Goal: Check status: Check status

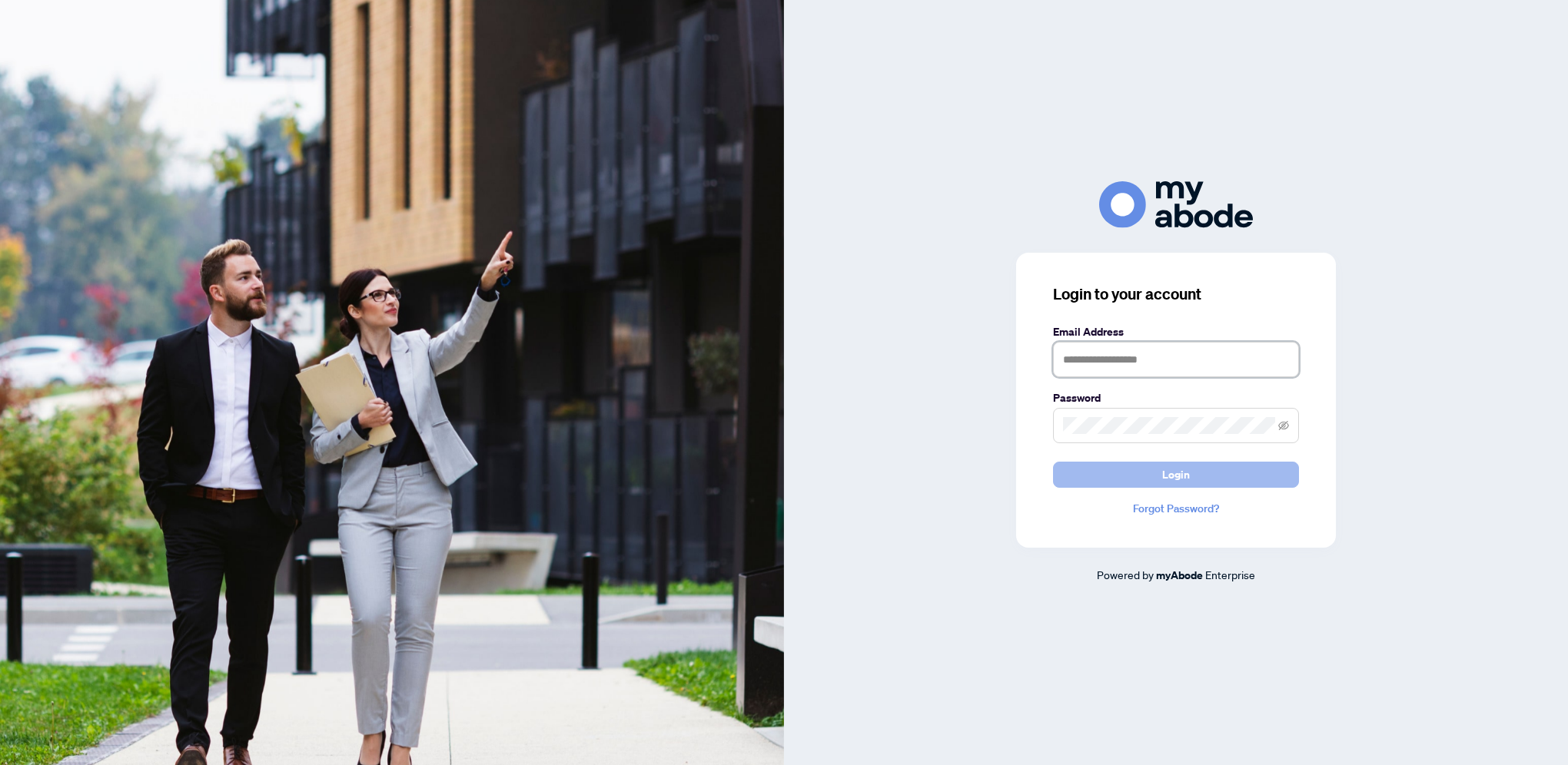
type input "**********"
click at [1181, 483] on span "Login" at bounding box center [1176, 475] width 28 height 25
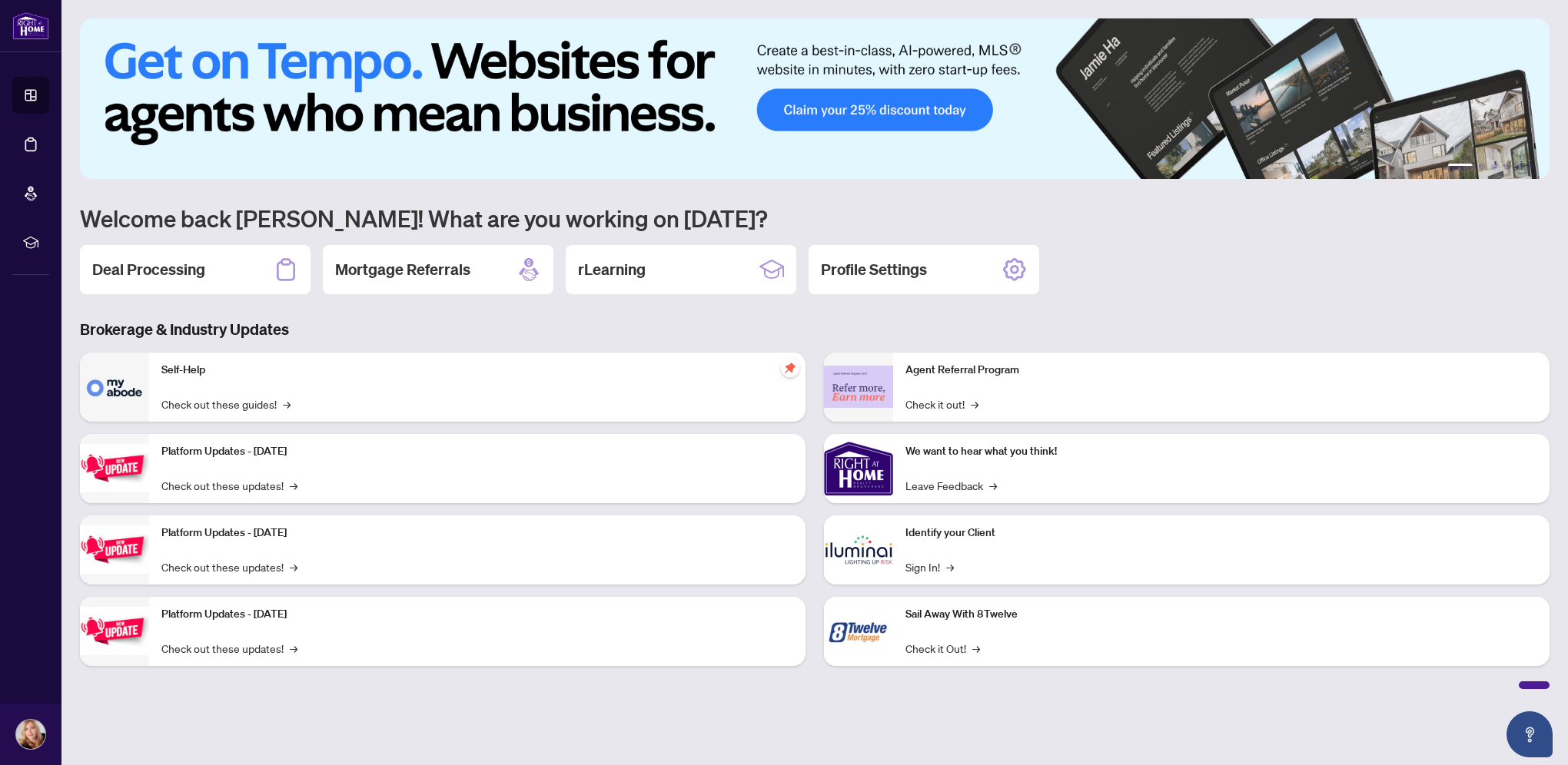
drag, startPoint x: 145, startPoint y: 268, endPoint x: 186, endPoint y: 272, distance: 41.2
click at [149, 268] on h2 "Deal Processing" at bounding box center [149, 270] width 113 height 22
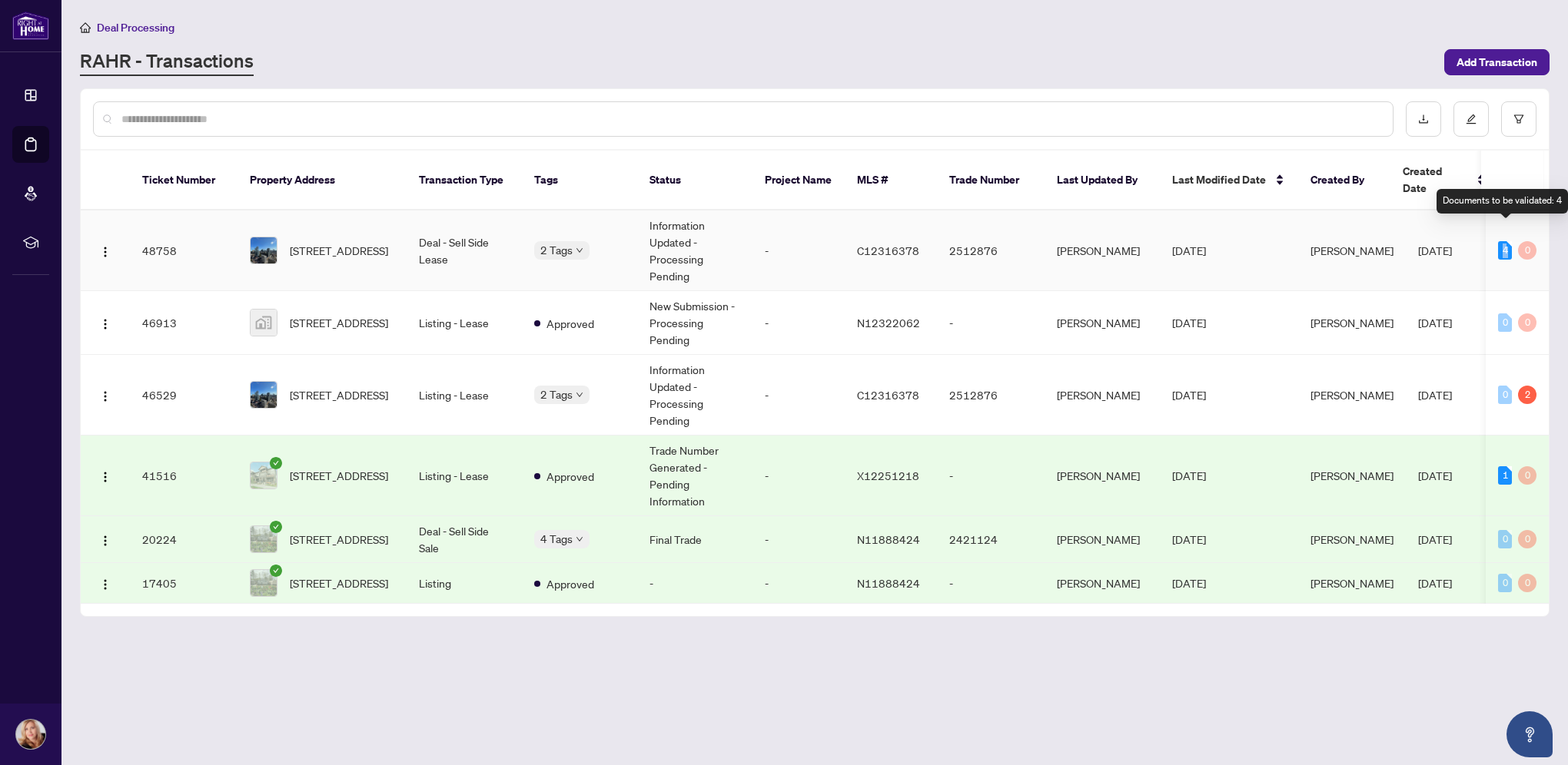
click at [1503, 241] on div "4" at bounding box center [1505, 250] width 14 height 18
click at [539, 221] on div "Pending Trade to be sent Submitted for Review" at bounding box center [611, 251] width 153 height 62
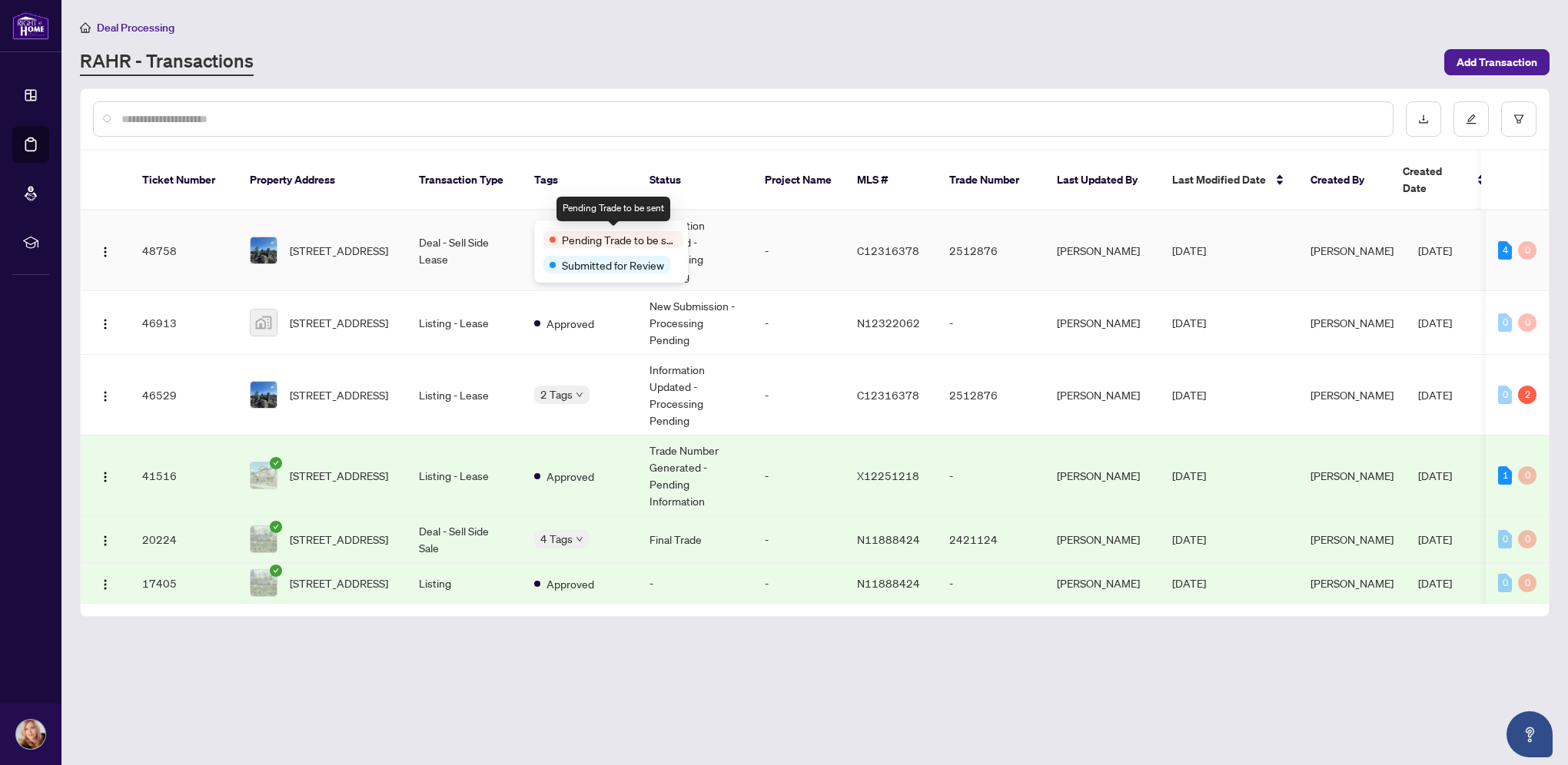
click at [581, 239] on span "Pending Trade to be sent" at bounding box center [620, 240] width 115 height 17
click at [584, 245] on span "Pending Trade to be sent" at bounding box center [620, 240] width 115 height 17
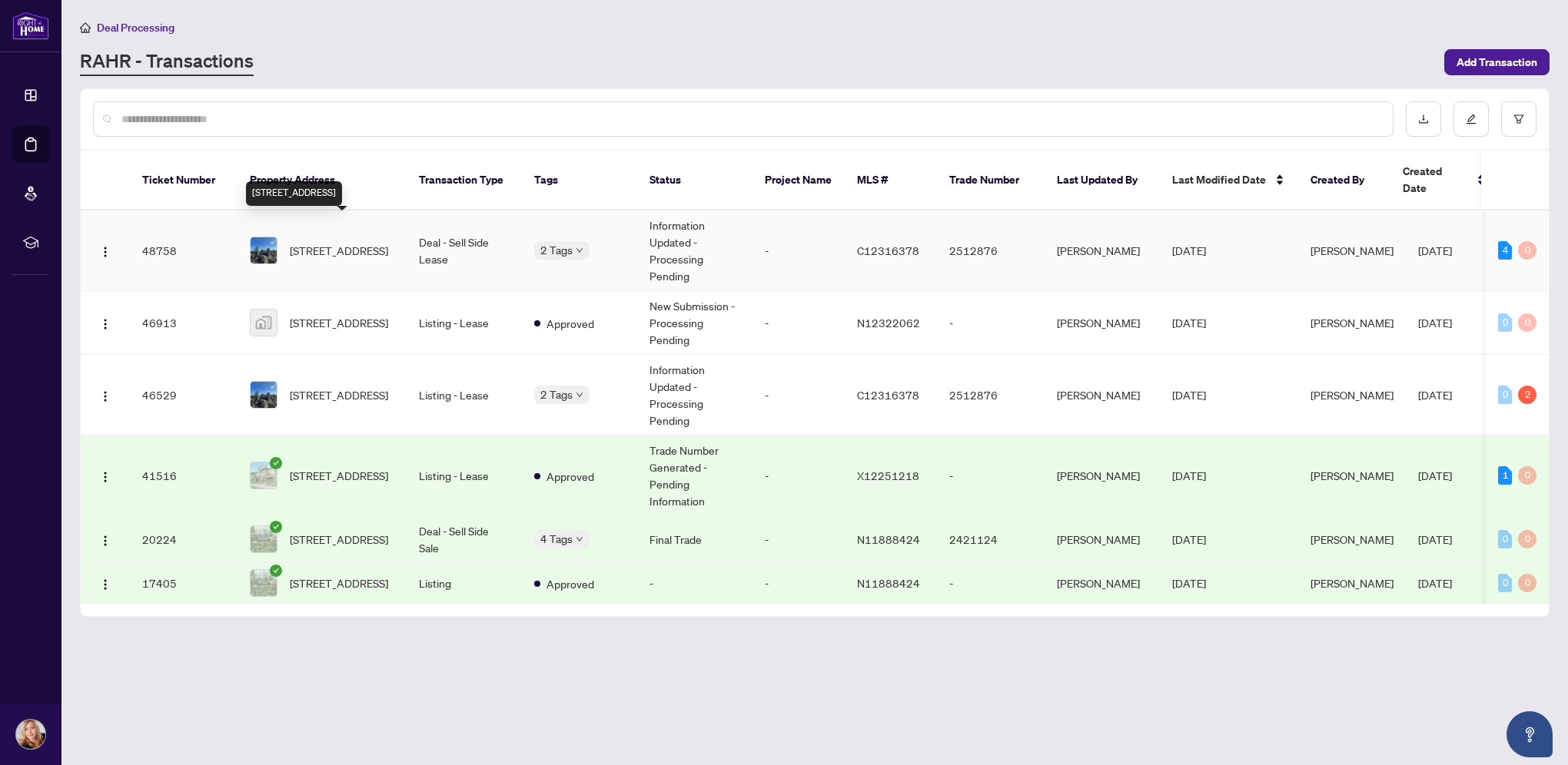
click at [330, 242] on span "[STREET_ADDRESS]" at bounding box center [338, 251] width 98 height 17
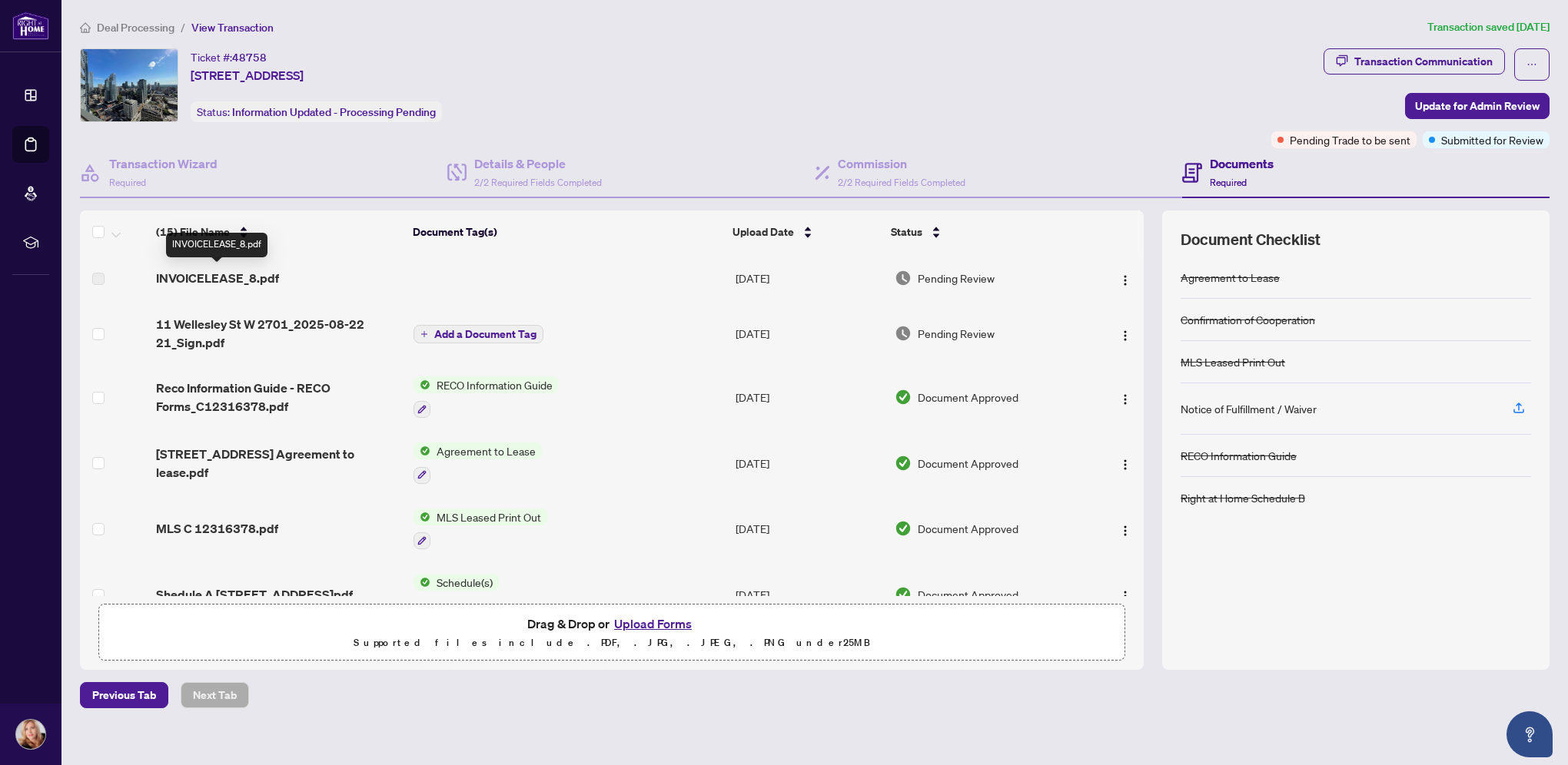
click at [169, 280] on span "INVOICELEASE_8.pdf" at bounding box center [217, 277] width 123 height 18
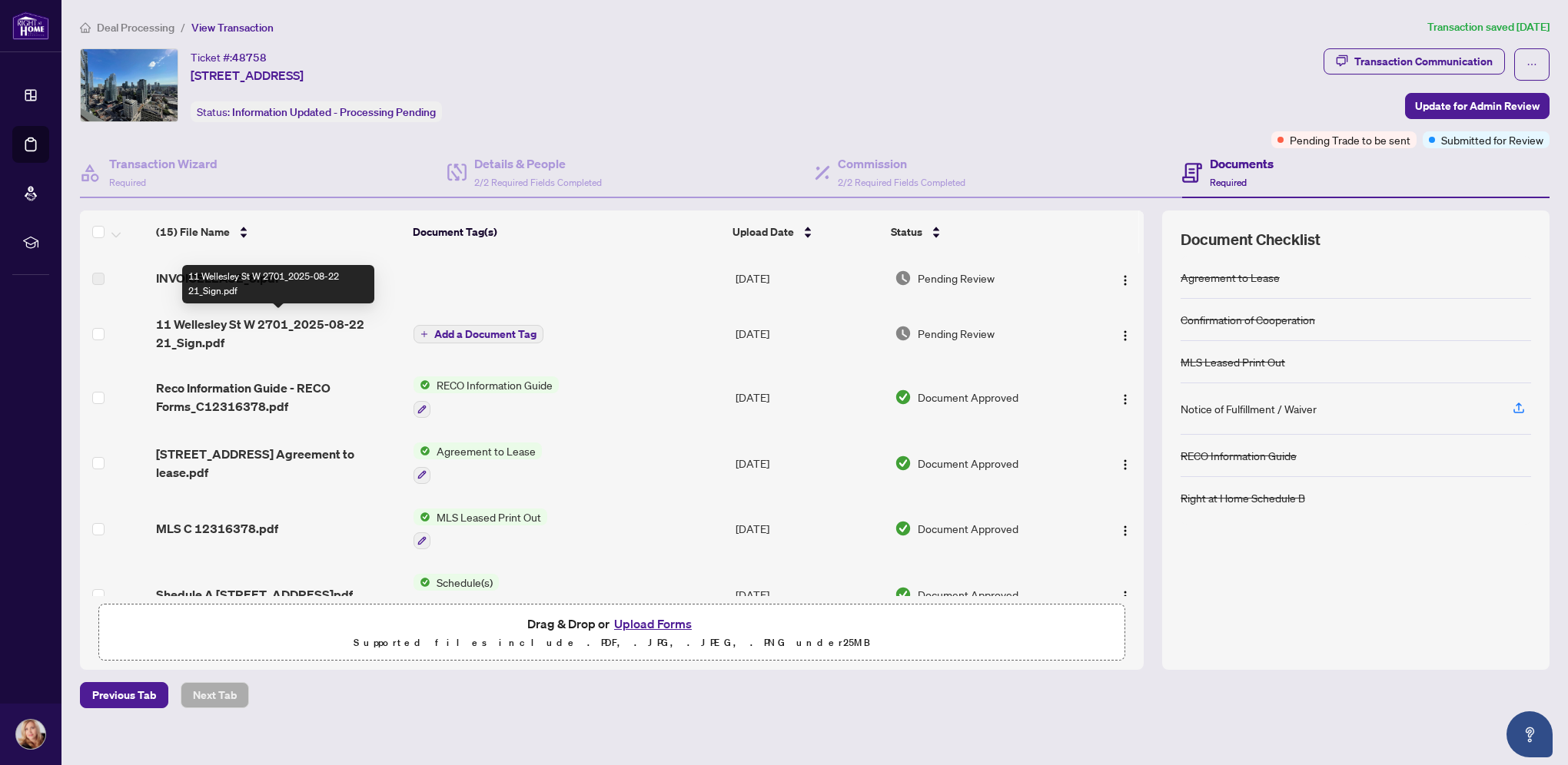
click at [311, 321] on span "11 Wellesley St W 2701_2025-08-22 21_Sign.pdf" at bounding box center [278, 333] width 245 height 37
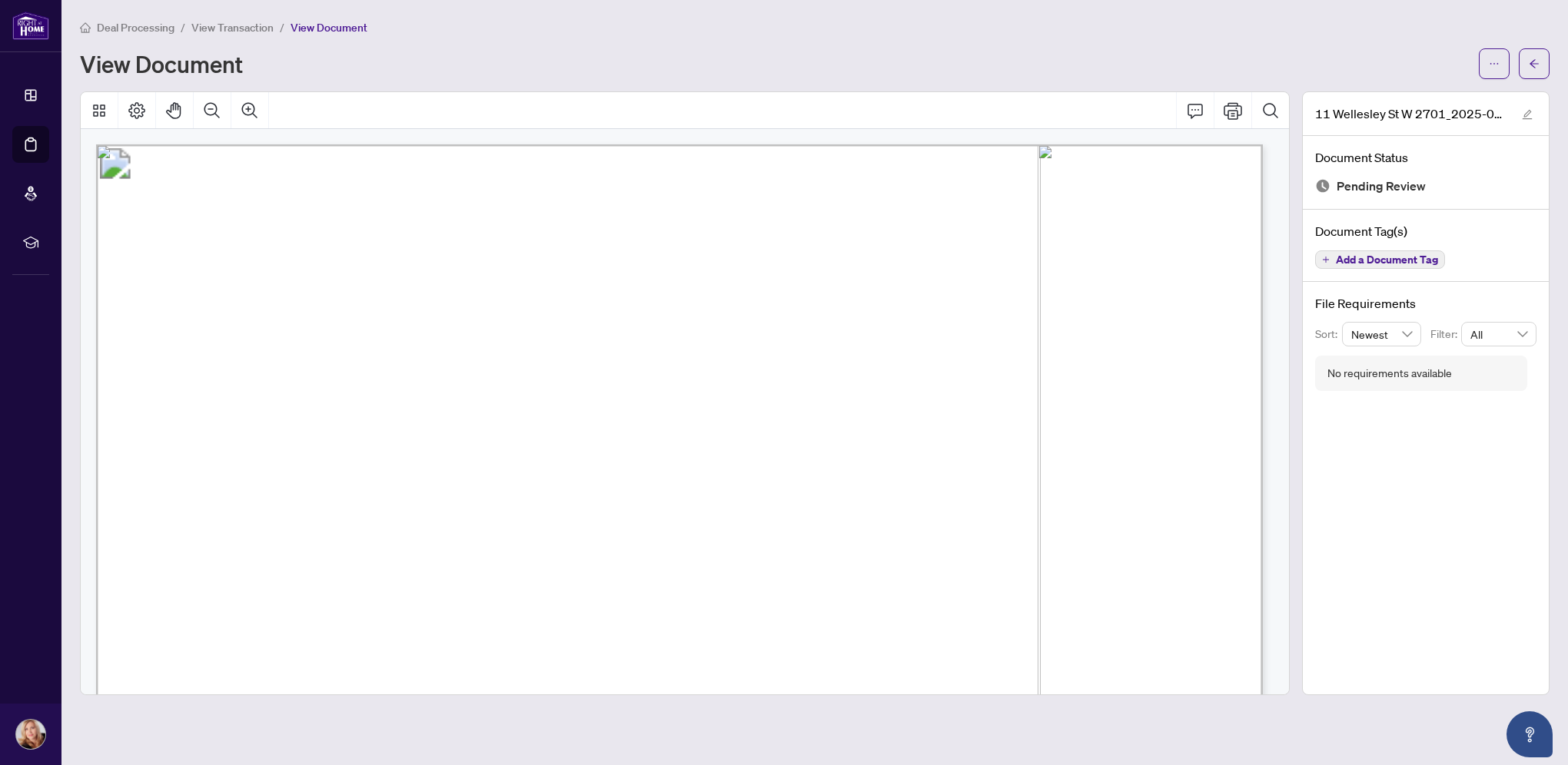
click at [142, 25] on span "Deal Processing" at bounding box center [135, 28] width 77 height 14
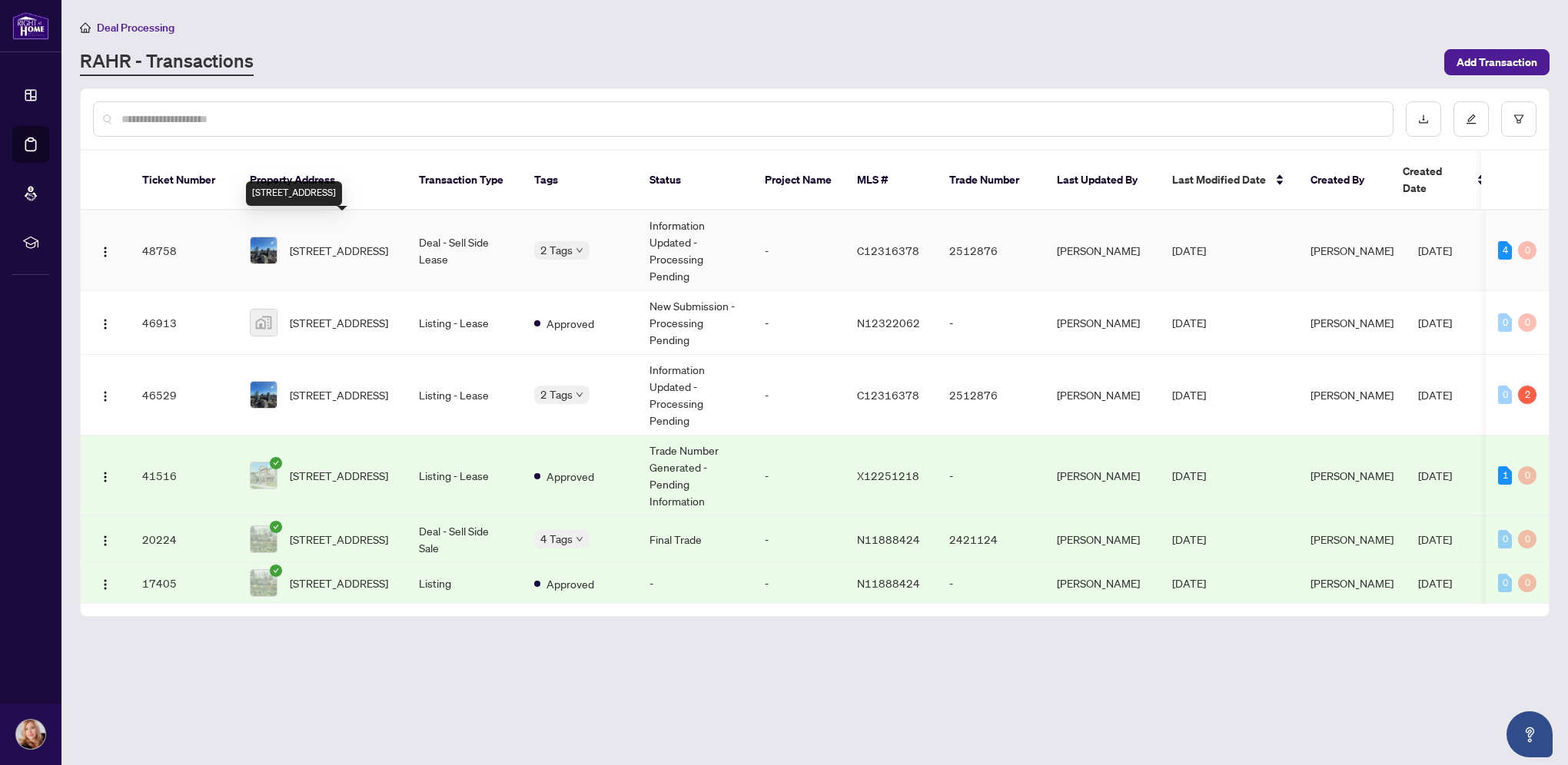
click at [331, 242] on span "[STREET_ADDRESS]" at bounding box center [338, 251] width 98 height 17
